Goal: Find specific page/section: Locate item on page

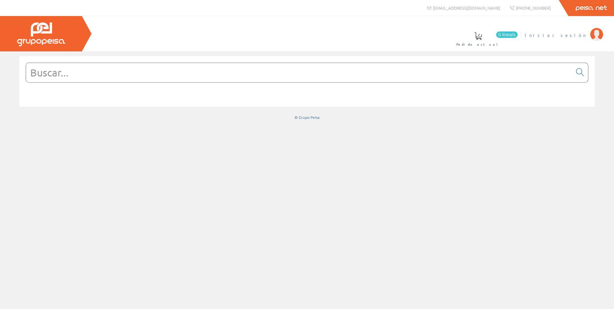
click at [581, 41] on li "Iniciar sesión" at bounding box center [563, 39] width 81 height 25
click at [580, 39] on li "Iniciar sesión" at bounding box center [563, 39] width 81 height 25
click at [583, 38] on li "Iniciar sesión" at bounding box center [563, 39] width 81 height 25
click at [582, 37] on span "Iniciar sesión" at bounding box center [556, 35] width 62 height 6
click at [190, 76] on input "text" at bounding box center [299, 72] width 546 height 19
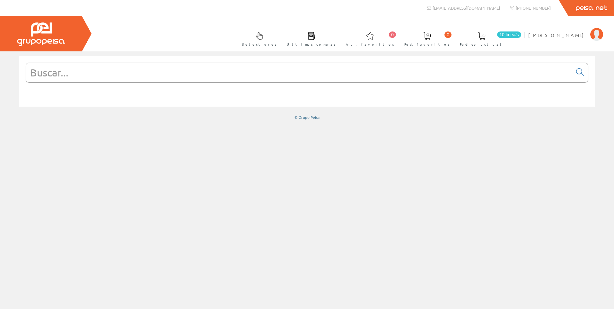
paste input "8000146304"
type input "8000146304"
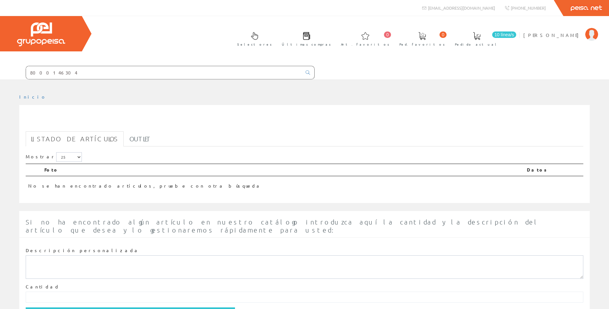
drag, startPoint x: 143, startPoint y: 75, endPoint x: 22, endPoint y: 78, distance: 121.1
click at [22, 78] on form "8000146304" at bounding box center [157, 72] width 315 height 13
paste input "2428510000"
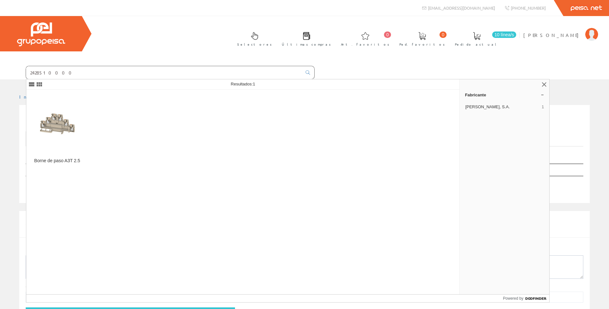
type input "2428510000"
click at [73, 139] on img at bounding box center [56, 123] width 51 height 51
